Goal: Transaction & Acquisition: Purchase product/service

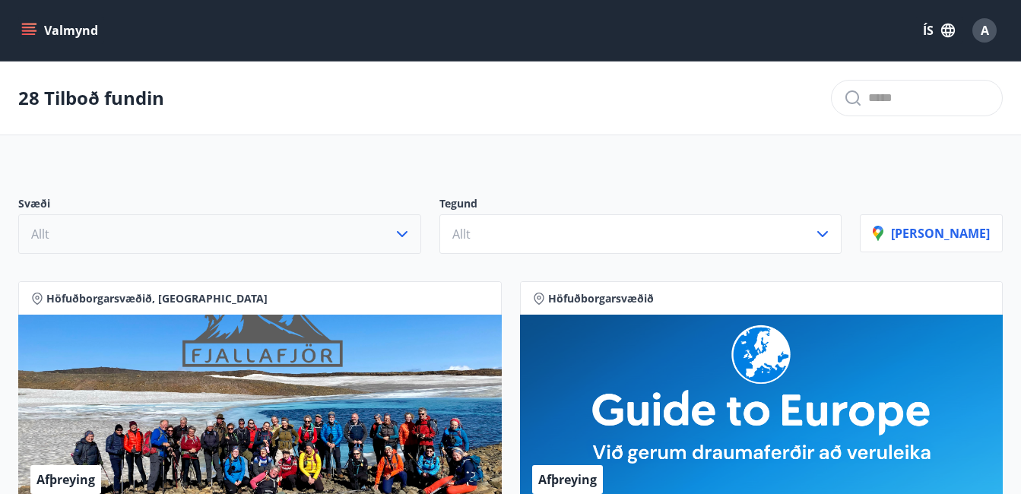
click at [411, 228] on icon "button" at bounding box center [402, 234] width 18 height 18
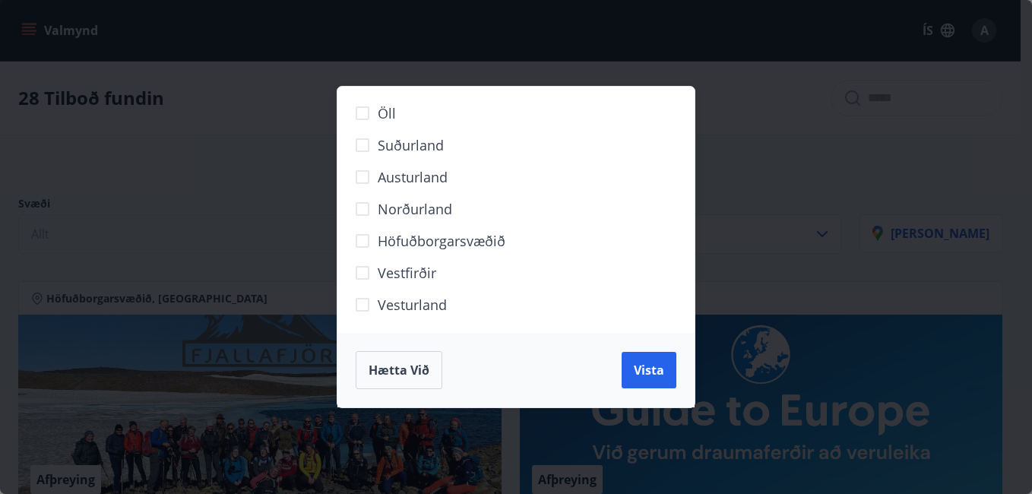
click at [432, 239] on span "Höfuðborgarsvæðið" at bounding box center [442, 241] width 128 height 20
click at [644, 363] on span "Vista" at bounding box center [649, 370] width 30 height 17
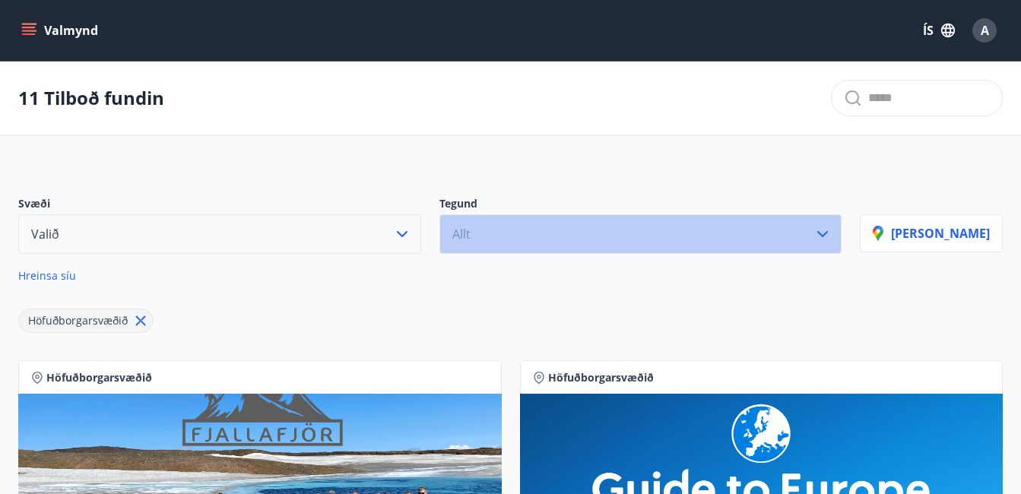
click at [831, 236] on icon "button" at bounding box center [822, 234] width 18 height 18
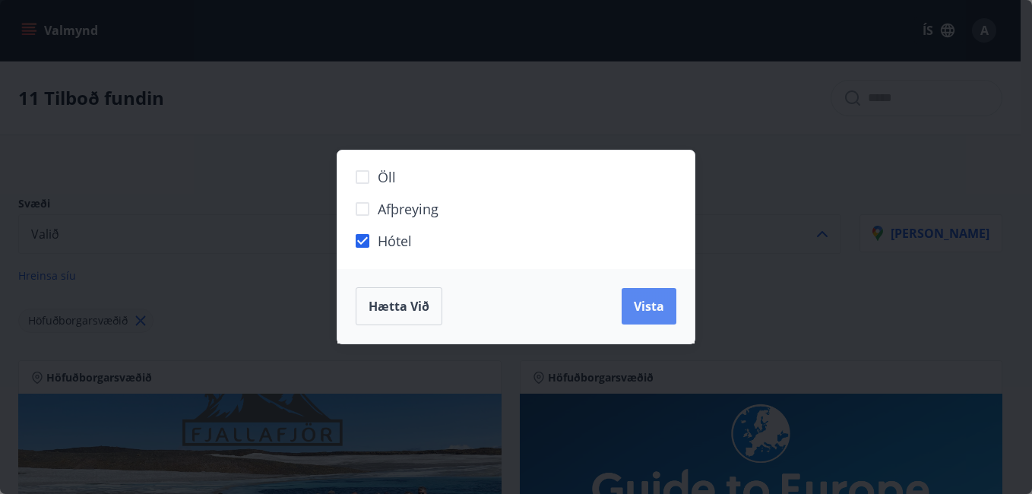
click at [660, 313] on span "Vista" at bounding box center [649, 306] width 30 height 17
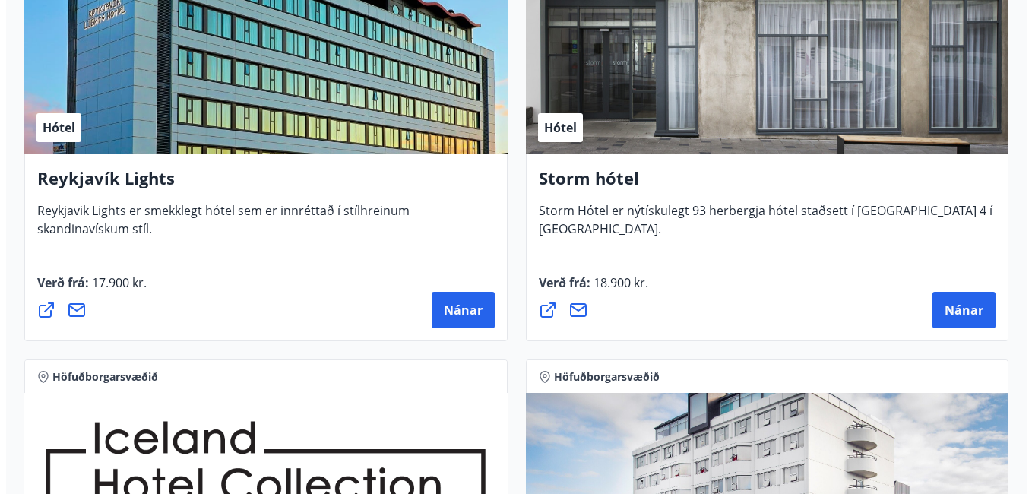
scroll to position [456, 0]
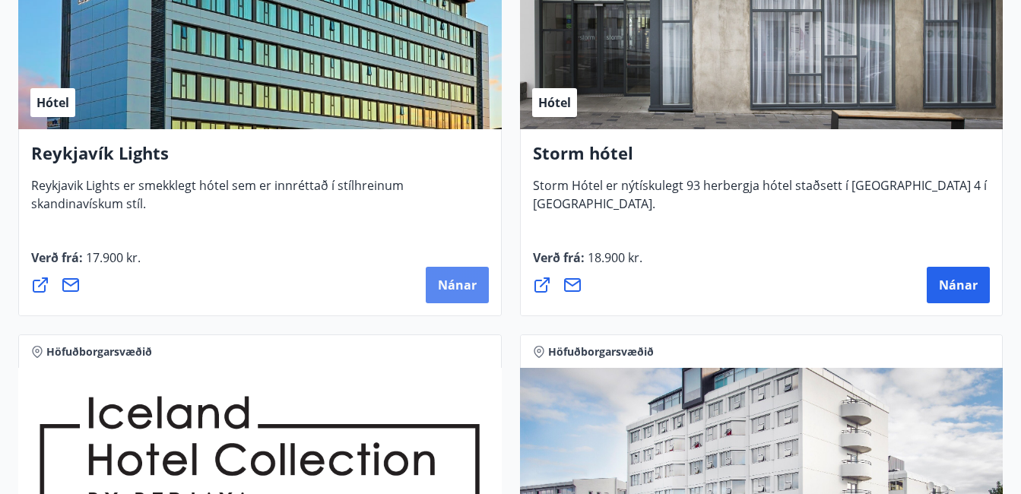
click at [466, 287] on span "Nánar" at bounding box center [457, 285] width 39 height 17
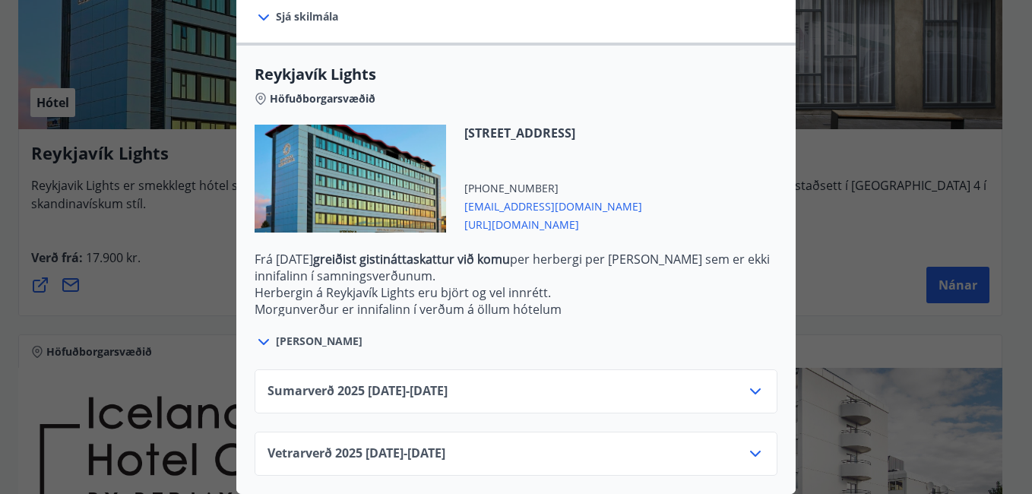
click at [309, 342] on span "[PERSON_NAME]" at bounding box center [319, 341] width 87 height 15
click at [752, 382] on icon at bounding box center [755, 391] width 18 height 18
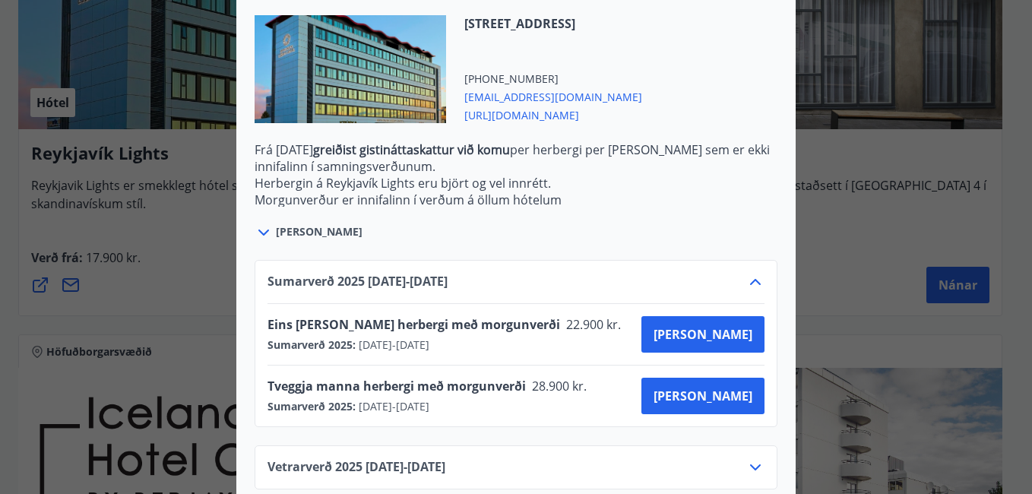
scroll to position [587, 0]
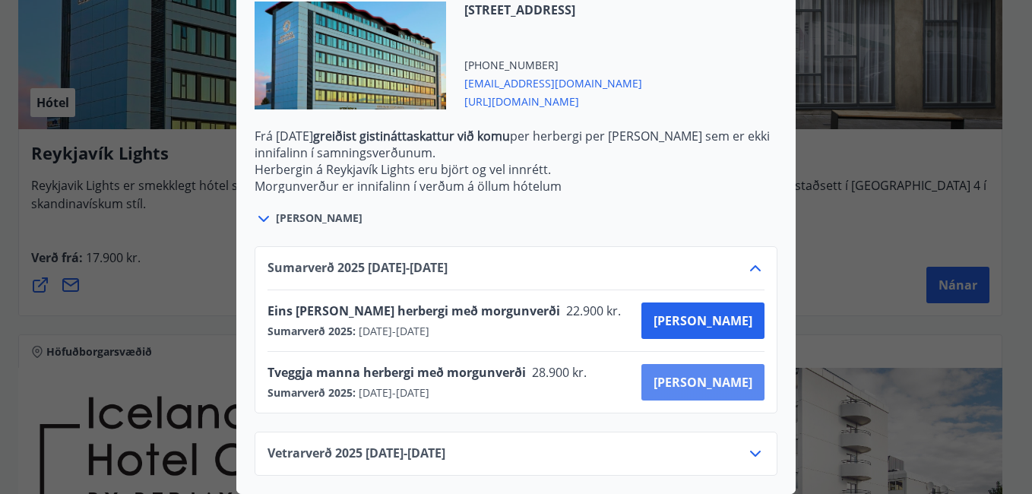
click at [717, 374] on span "[PERSON_NAME]" at bounding box center [703, 382] width 99 height 17
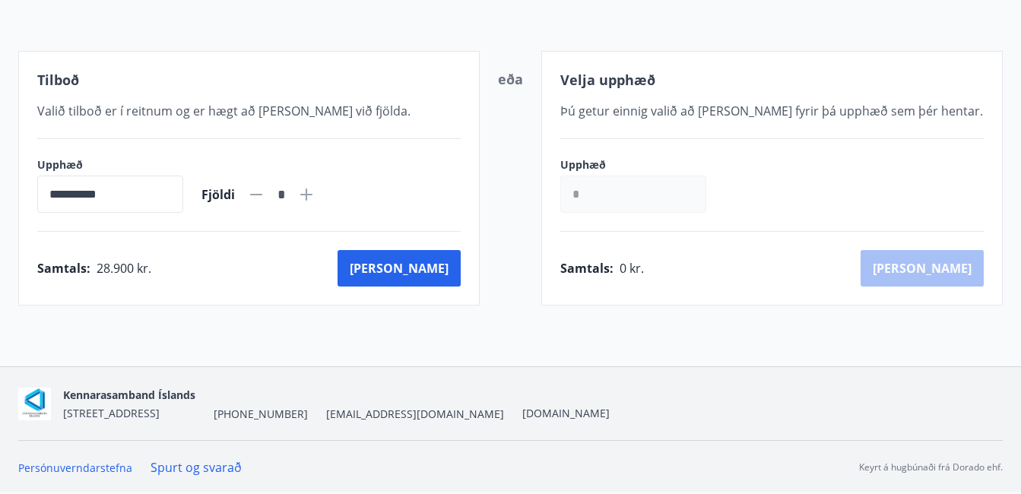
scroll to position [255, 0]
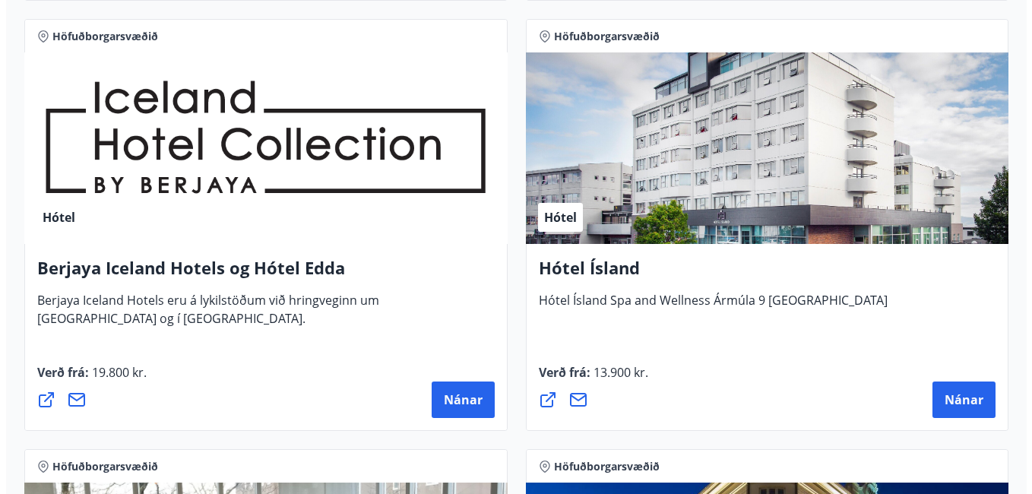
scroll to position [787, 0]
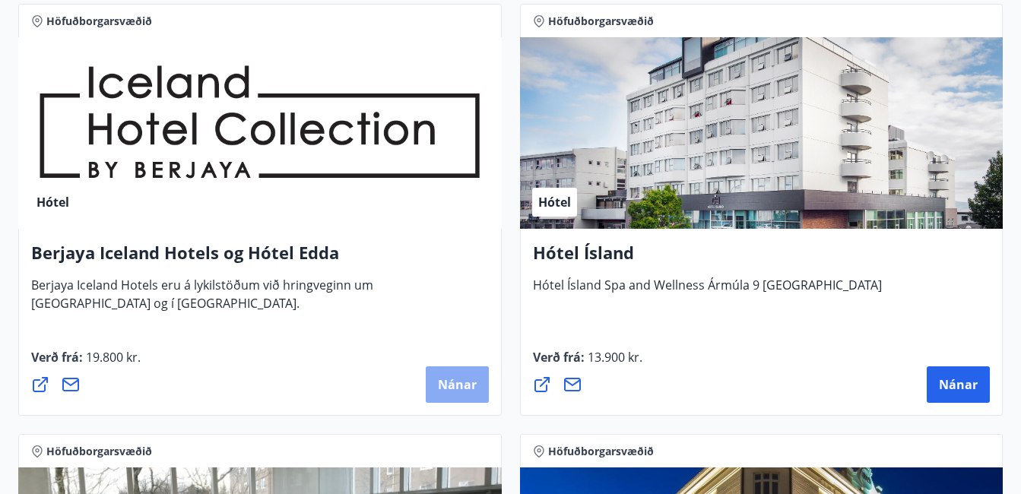
click at [470, 385] on span "Nánar" at bounding box center [457, 384] width 39 height 17
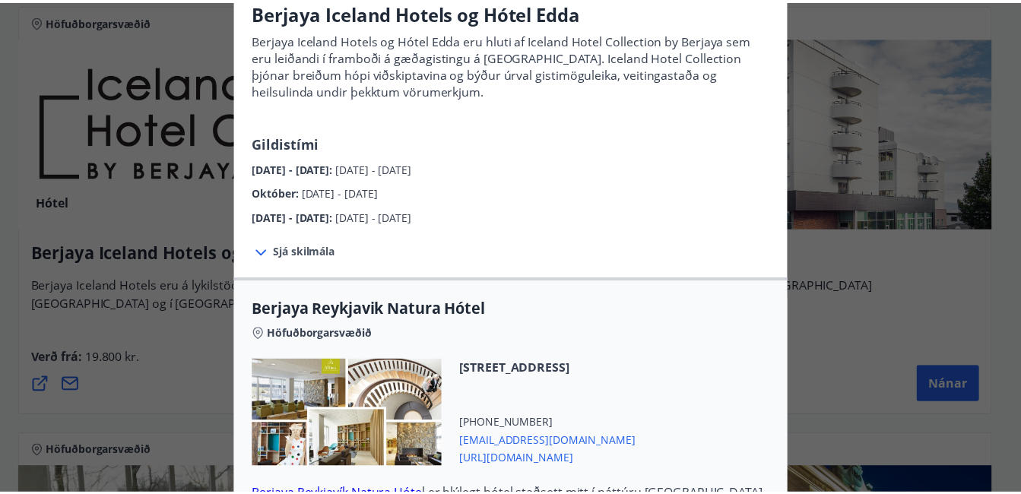
scroll to position [76, 0]
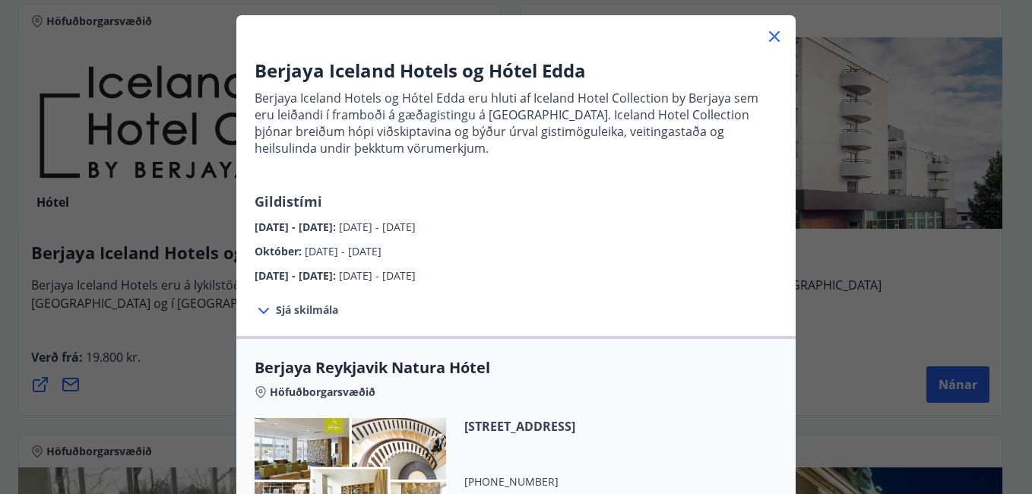
drag, startPoint x: 765, startPoint y: 33, endPoint x: 665, endPoint y: 82, distance: 111.5
click at [765, 34] on icon at bounding box center [774, 36] width 18 height 18
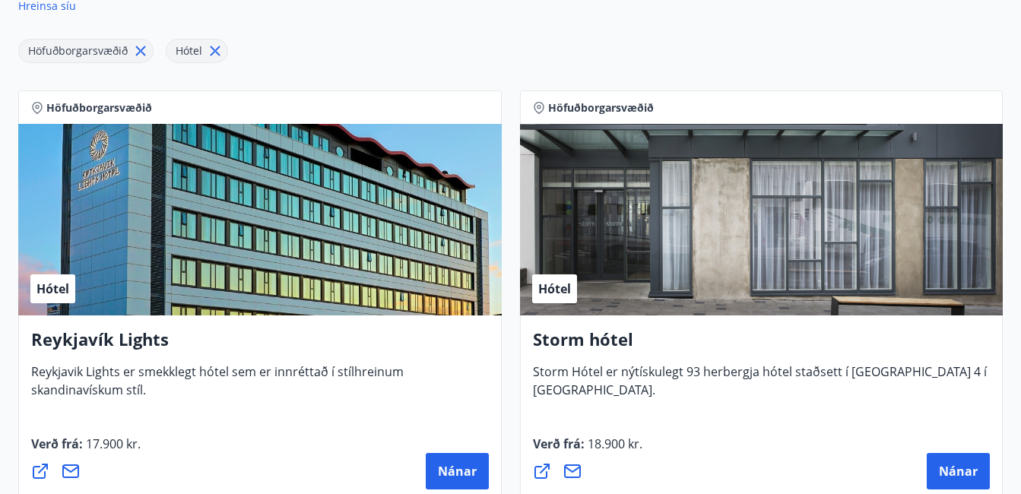
scroll to position [255, 0]
